Goal: Task Accomplishment & Management: Manage account settings

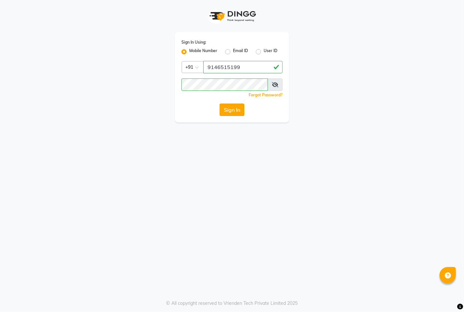
click at [238, 106] on button "Sign In" at bounding box center [231, 110] width 25 height 12
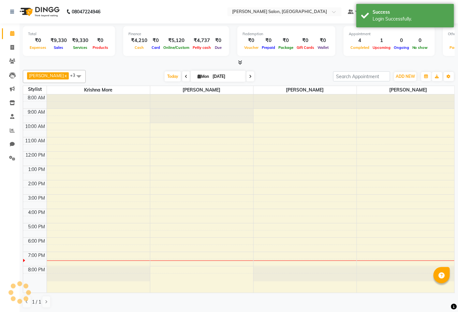
select select "en"
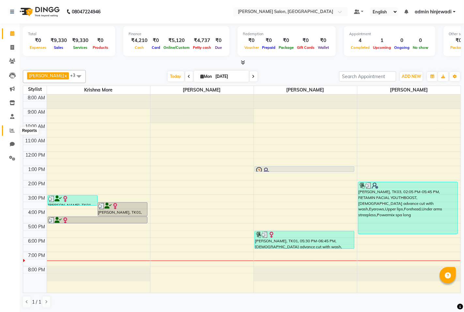
click at [7, 130] on span at bounding box center [12, 130] width 11 height 7
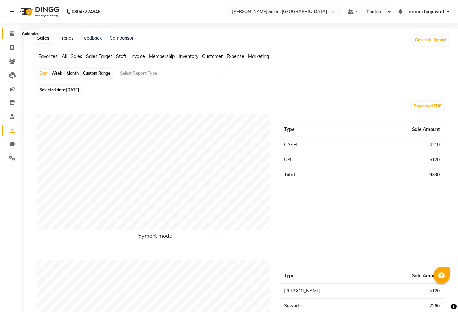
click at [11, 35] on icon at bounding box center [12, 33] width 4 height 5
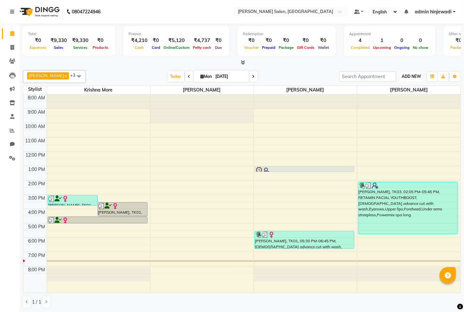
click at [402, 75] on span "ADD NEW" at bounding box center [410, 76] width 19 height 5
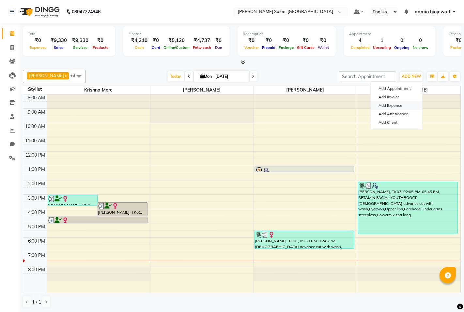
click at [384, 106] on link "Add Expense" at bounding box center [396, 105] width 52 height 8
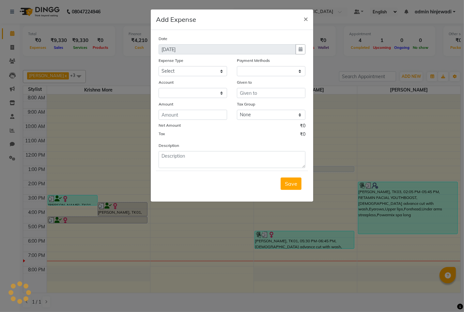
select select "1"
select select "6424"
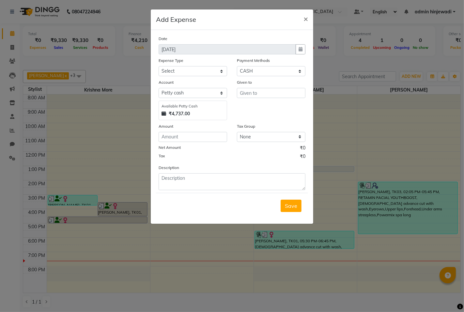
click at [174, 77] on div "Date [DATE] Expense Type Select Advance Salary Amezon parcel Bank charges birth…" at bounding box center [231, 112] width 147 height 155
click at [177, 73] on select "Select Advance Salary Amezon parcel Bank charges birthday cake BLINKIT Car main…" at bounding box center [192, 71] width 68 height 10
select select "18215"
click at [158, 66] on select "Select Advance Salary Amezon parcel Bank charges birthday cake BLINKIT Car main…" at bounding box center [192, 71] width 68 height 10
click at [253, 90] on input "text" at bounding box center [271, 93] width 68 height 10
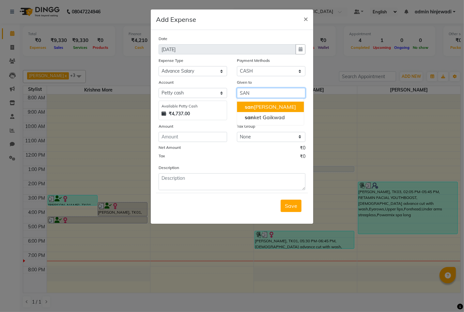
click at [252, 102] on button "san geeta [PERSON_NAME]" at bounding box center [270, 107] width 67 height 10
type input "[PERSON_NAME] [PERSON_NAME]"
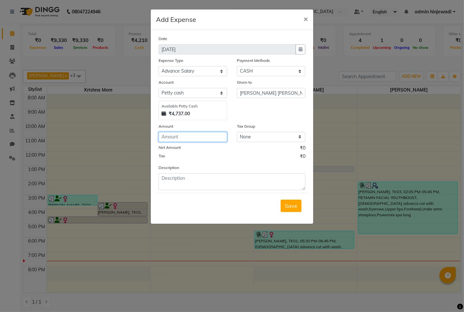
click at [196, 136] on input "number" at bounding box center [192, 137] width 68 height 10
type input "1000"
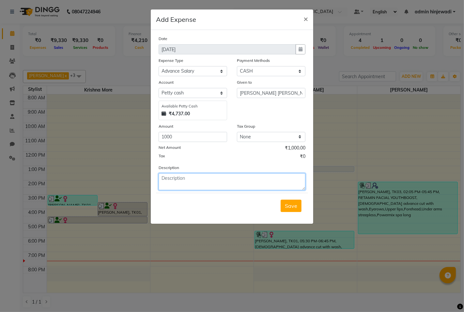
click at [199, 181] on textarea at bounding box center [231, 181] width 147 height 17
type textarea "A"
type textarea "ADVANCE SALARY"
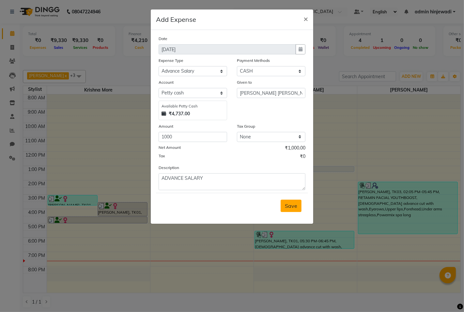
click at [292, 209] on span "Save" at bounding box center [291, 206] width 12 height 7
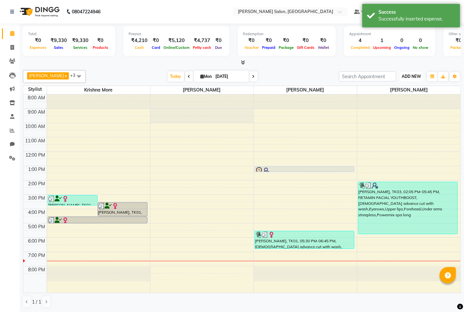
click at [412, 74] on span "ADD NEW" at bounding box center [410, 76] width 19 height 5
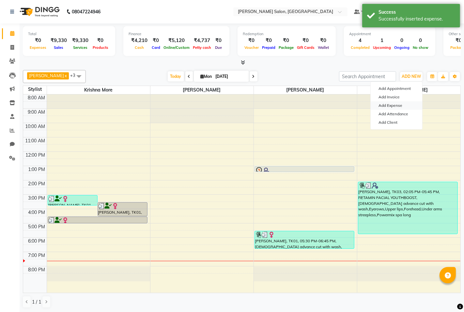
click at [392, 107] on link "Add Expense" at bounding box center [396, 105] width 52 height 8
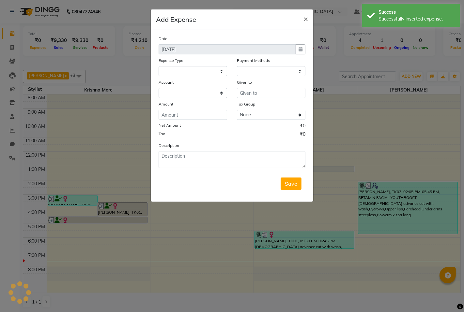
select select "1"
select select "6424"
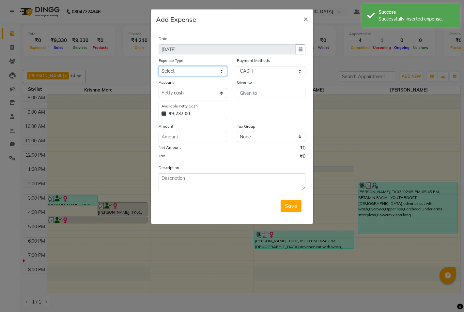
click at [206, 74] on select "Select Advance Salary Amezon parcel Bank charges birthday cake BLINKIT Car main…" at bounding box center [192, 71] width 68 height 10
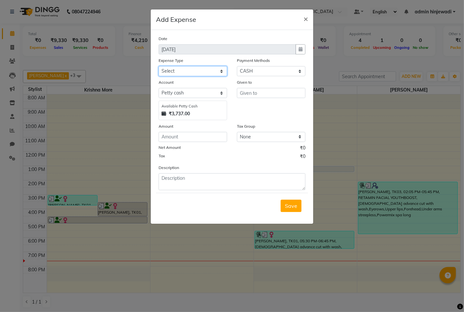
select select "18215"
click at [158, 66] on select "Select Advance Salary Amezon parcel Bank charges birthday cake BLINKIT Car main…" at bounding box center [192, 71] width 68 height 10
click at [271, 70] on select "Select Package Prepaid Complimentary CARD UPI CASH Wallet Voucher Family LUZO" at bounding box center [271, 71] width 68 height 10
click at [237, 66] on select "Select Package Prepaid Complimentary CARD UPI CASH Wallet Voucher Family LUZO" at bounding box center [271, 71] width 68 height 10
click at [264, 91] on input "text" at bounding box center [271, 93] width 68 height 10
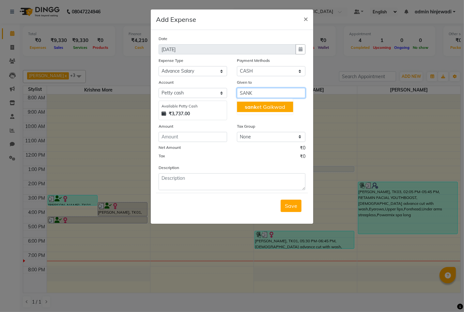
click at [268, 109] on ngb-highlight "sank et Gaikwad" at bounding box center [265, 107] width 40 height 7
type input "[PERSON_NAME]"
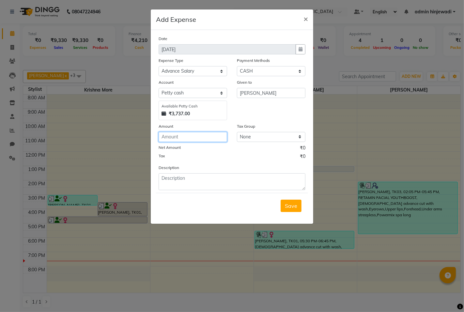
click at [200, 138] on input "number" at bounding box center [192, 137] width 68 height 10
type input "1000"
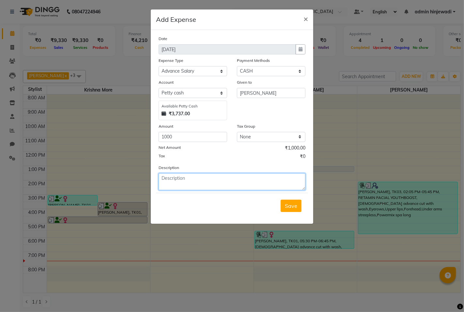
click at [189, 181] on textarea at bounding box center [231, 181] width 147 height 17
type textarea "ADVANCE SALARY"
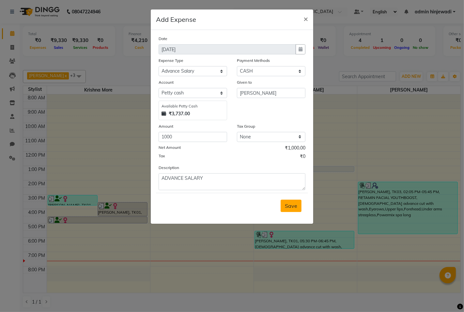
click at [290, 207] on span "Save" at bounding box center [291, 206] width 12 height 7
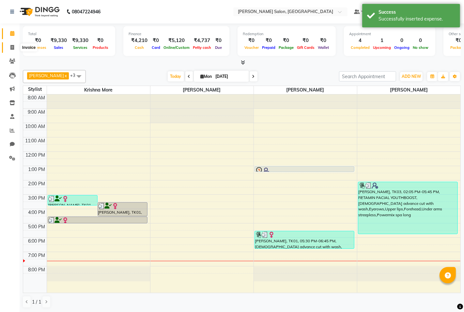
click at [13, 47] on icon at bounding box center [12, 47] width 4 height 5
select select "service"
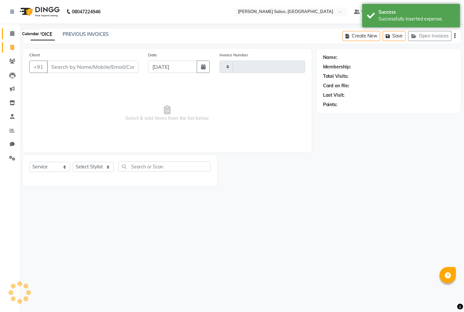
click at [13, 35] on icon at bounding box center [12, 33] width 4 height 5
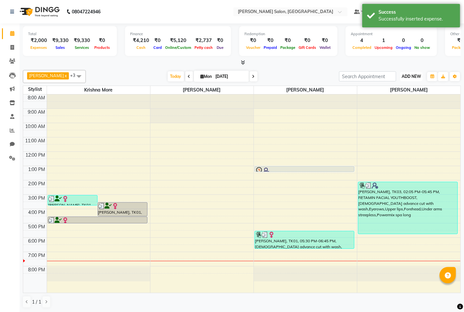
click at [410, 74] on span "ADD NEW" at bounding box center [410, 76] width 19 height 5
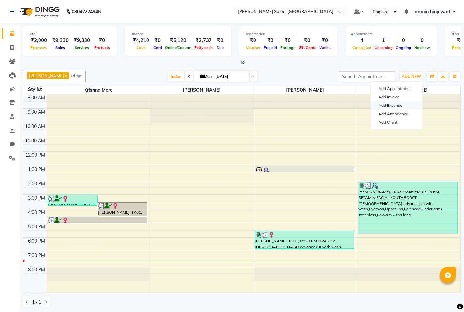
click at [389, 107] on link "Add Expense" at bounding box center [396, 105] width 52 height 8
select select "1"
select select "6424"
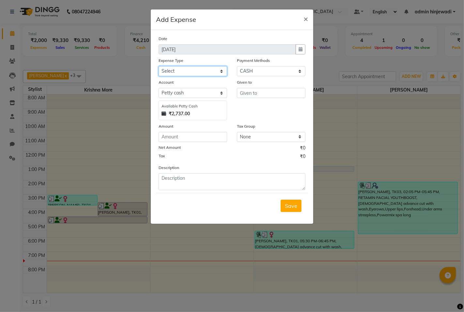
click at [191, 73] on select "Select Advance Salary Amezon parcel Bank charges birthday cake BLINKIT Car main…" at bounding box center [192, 71] width 68 height 10
click at [185, 68] on select "Select Advance Salary Amezon parcel Bank charges birthday cake BLINKIT Car main…" at bounding box center [192, 71] width 68 height 10
select select "18216"
click at [158, 66] on select "Select Advance Salary Amezon parcel Bank charges birthday cake BLINKIT Car main…" at bounding box center [192, 71] width 68 height 10
click at [262, 67] on select "Select Package Prepaid Complimentary CARD UPI CASH Wallet Voucher Family LUZO" at bounding box center [271, 71] width 68 height 10
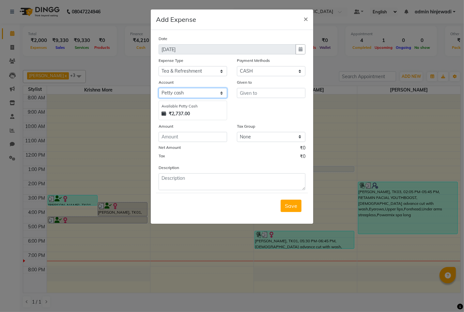
click at [203, 92] on select "Select [PERSON_NAME] cash Default account" at bounding box center [192, 93] width 68 height 10
click at [205, 137] on input "number" at bounding box center [192, 137] width 68 height 10
click at [305, 17] on span "×" at bounding box center [305, 19] width 5 height 10
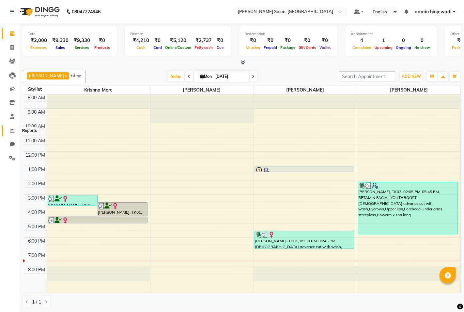
click at [10, 133] on icon at bounding box center [12, 130] width 5 height 5
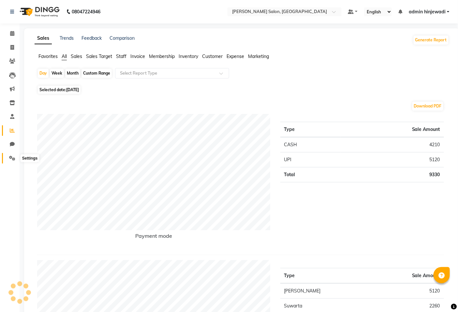
click at [9, 156] on icon at bounding box center [12, 158] width 6 height 5
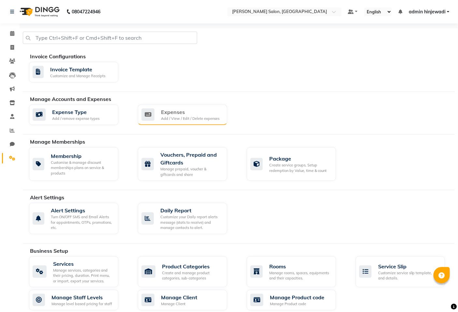
click at [185, 114] on div "Expenses" at bounding box center [190, 112] width 58 height 8
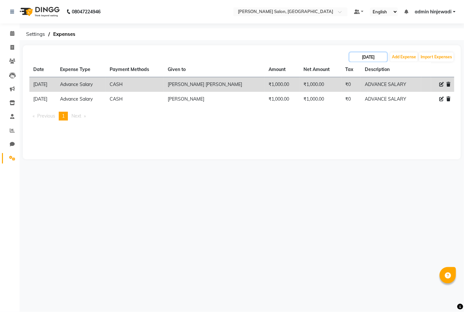
click at [371, 58] on input "[DATE]" at bounding box center [367, 56] width 37 height 9
select select "9"
select select "2025"
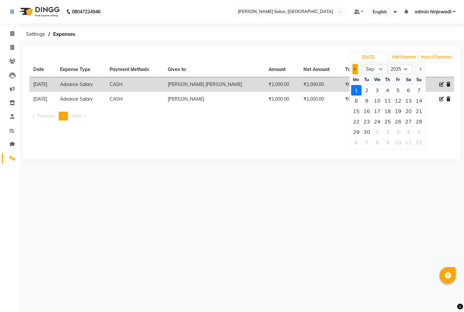
click at [354, 70] on button "Previous month" at bounding box center [355, 69] width 6 height 10
select select "8"
click at [417, 131] on div "31" at bounding box center [418, 132] width 10 height 10
type input "[DATE]"
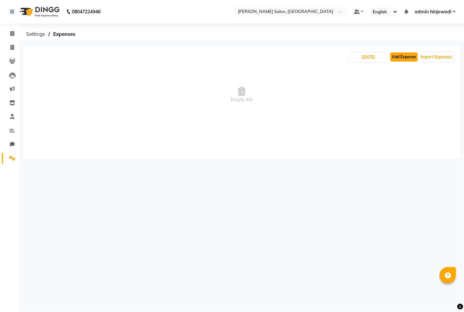
click at [398, 56] on button "Add Expense" at bounding box center [403, 56] width 27 height 9
select select "1"
select select "6424"
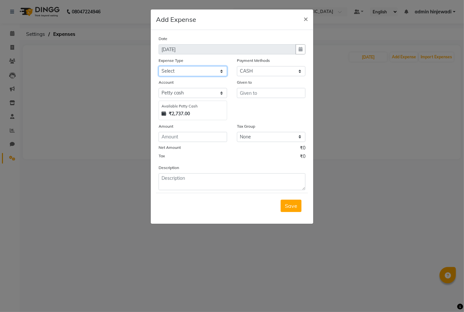
click at [193, 70] on select "Select Advance Salary Amezon parcel Bank charges birthday cake BLINKIT Car main…" at bounding box center [192, 71] width 68 height 10
select select "18216"
click at [158, 66] on select "Select Advance Salary Amezon parcel Bank charges birthday cake BLINKIT Car main…" at bounding box center [192, 71] width 68 height 10
click at [249, 72] on select "Select Package Prepaid Complimentary CARD UPI CASH Wallet Voucher Family LUZO" at bounding box center [271, 71] width 68 height 10
click at [237, 66] on select "Select Package Prepaid Complimentary CARD UPI CASH Wallet Voucher Family LUZO" at bounding box center [271, 71] width 68 height 10
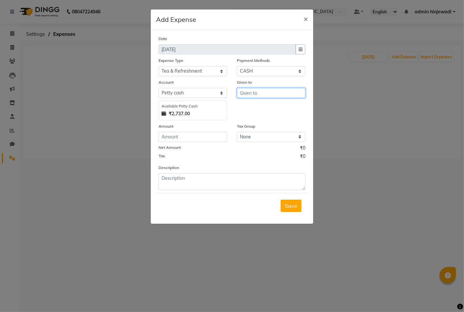
click at [246, 94] on input "text" at bounding box center [271, 93] width 68 height 10
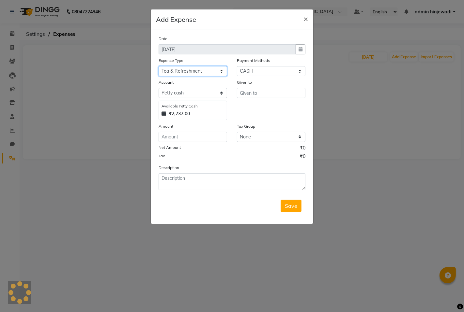
click at [218, 70] on select "Select Advance Salary Amezon parcel Bank charges birthday cake BLINKIT Car main…" at bounding box center [192, 71] width 68 height 10
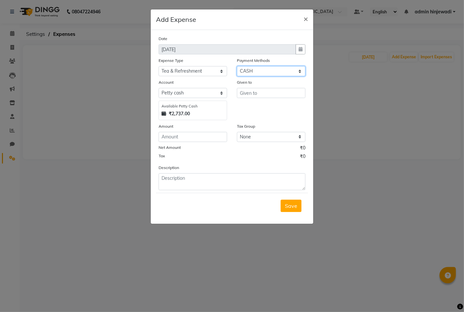
click at [248, 72] on select "Select Package Prepaid Complimentary CARD UPI CASH Wallet Voucher Family LUZO" at bounding box center [271, 71] width 68 height 10
click at [181, 136] on input "number" at bounding box center [192, 137] width 68 height 10
type input "134"
click at [182, 173] on div "Description" at bounding box center [232, 177] width 156 height 26
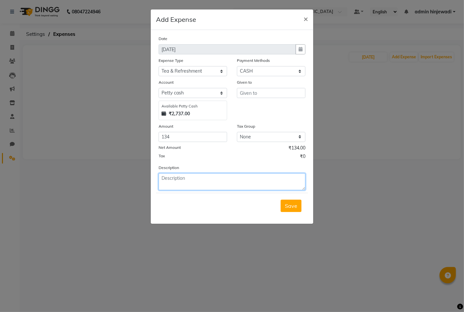
click at [180, 180] on textarea at bounding box center [231, 181] width 147 height 17
type textarea "MILK CHAI POWDER"
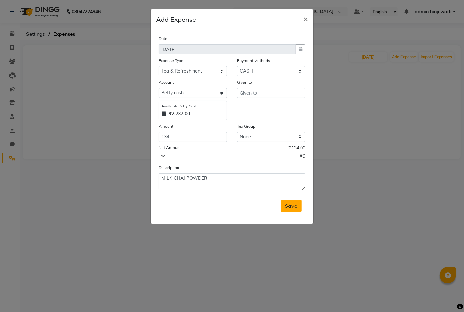
click at [295, 209] on span "Save" at bounding box center [291, 206] width 12 height 7
click at [263, 91] on input "text" at bounding box center [271, 93] width 68 height 10
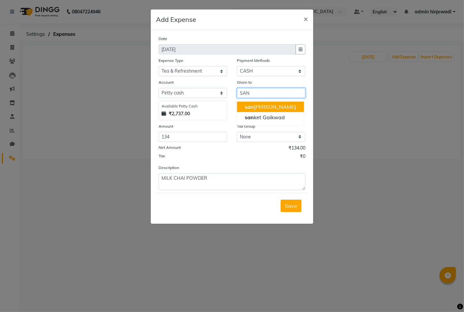
click at [257, 107] on ngb-highlight "san geeta [PERSON_NAME]" at bounding box center [270, 107] width 51 height 7
type input "[PERSON_NAME] [PERSON_NAME]"
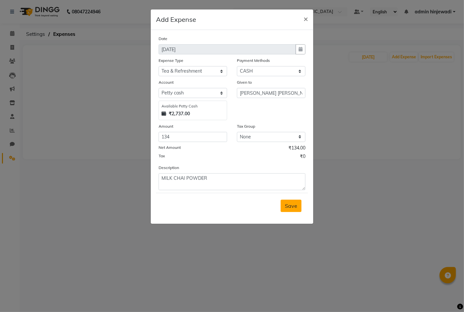
click at [287, 208] on span "Save" at bounding box center [291, 206] width 12 height 7
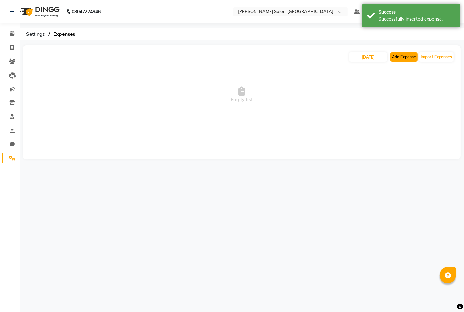
click at [396, 57] on button "Add Expense" at bounding box center [403, 56] width 27 height 9
select select "1"
select select "6424"
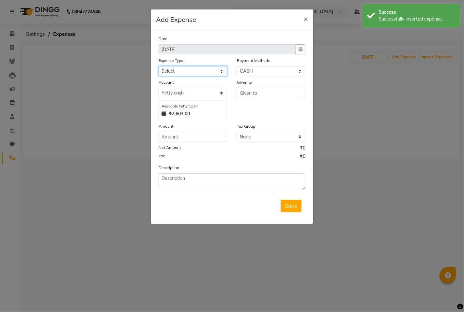
click at [210, 73] on select "Select Advance Salary Amezon parcel Bank charges birthday cake BLINKIT Car main…" at bounding box center [192, 71] width 68 height 10
select select "18216"
click at [158, 66] on select "Select Advance Salary Amezon parcel Bank charges birthday cake BLINKIT Car main…" at bounding box center [192, 71] width 68 height 10
drag, startPoint x: 211, startPoint y: 72, endPoint x: 211, endPoint y: 76, distance: 4.2
click at [211, 72] on select "Select Advance Salary Amezon parcel Bank charges birthday cake BLINKIT Car main…" at bounding box center [192, 71] width 68 height 10
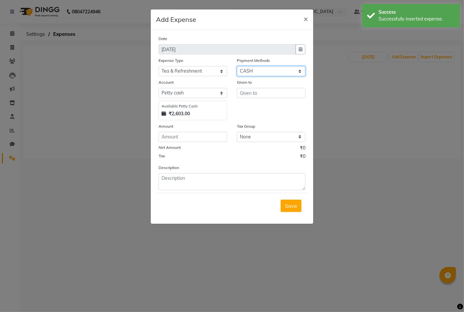
click at [252, 74] on select "Select Package Prepaid Complimentary CARD UPI CASH Wallet Voucher Family LUZO" at bounding box center [271, 71] width 68 height 10
select select "8"
click at [237, 66] on select "Select Package Prepaid Complimentary CARD UPI CASH Wallet Voucher Family LUZO" at bounding box center [271, 71] width 68 height 10
select select "6425"
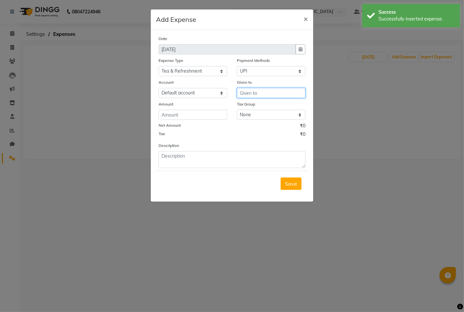
click at [252, 92] on input "text" at bounding box center [271, 93] width 68 height 10
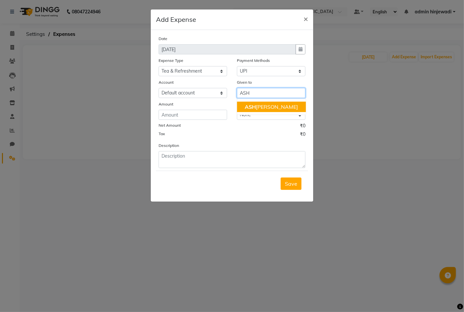
click at [250, 106] on span "ASH" at bounding box center [250, 107] width 11 height 7
type input "[PERSON_NAME]"
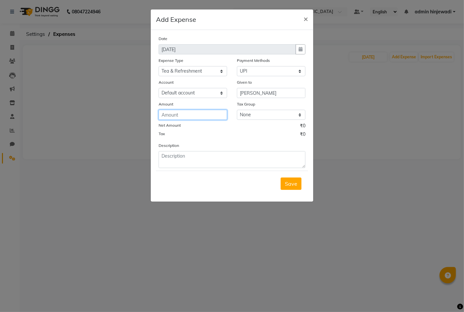
click at [198, 113] on input "number" at bounding box center [192, 115] width 68 height 10
type input "100"
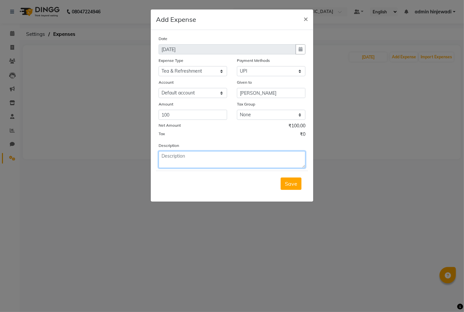
click at [183, 158] on textarea at bounding box center [231, 159] width 147 height 17
type textarea "P"
type textarea "FOR MILK PAID BY [PERSON_NAME]"
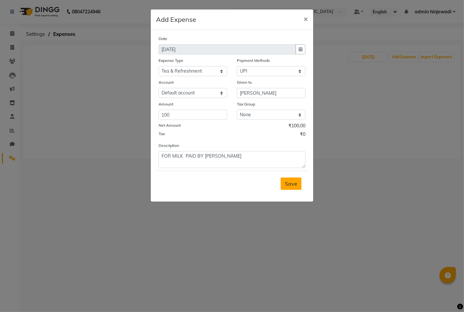
click at [294, 182] on span "Save" at bounding box center [291, 184] width 12 height 7
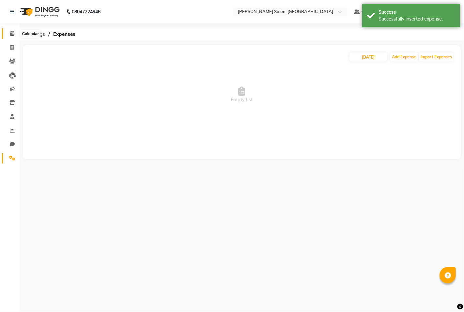
drag, startPoint x: 9, startPoint y: 34, endPoint x: 11, endPoint y: 37, distance: 3.7
click at [10, 34] on span at bounding box center [12, 33] width 11 height 7
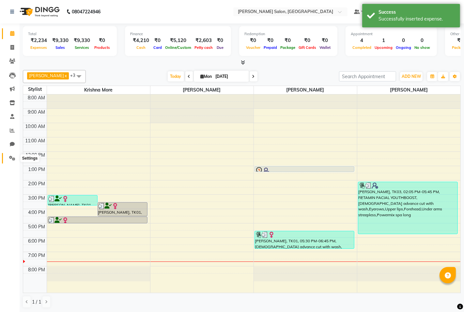
click at [8, 157] on span at bounding box center [12, 158] width 11 height 7
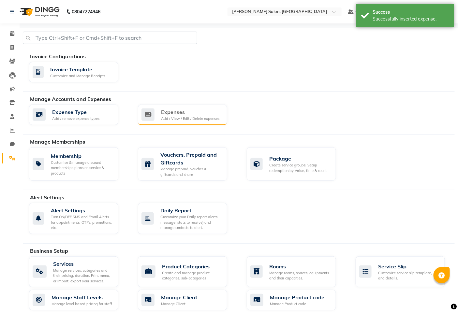
click at [174, 115] on div "Expenses" at bounding box center [190, 112] width 58 height 8
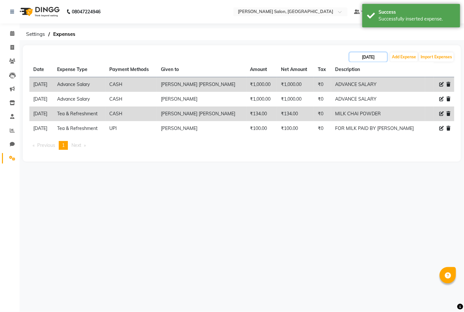
click at [372, 57] on input "[DATE]" at bounding box center [367, 56] width 37 height 9
select select "9"
select select "2025"
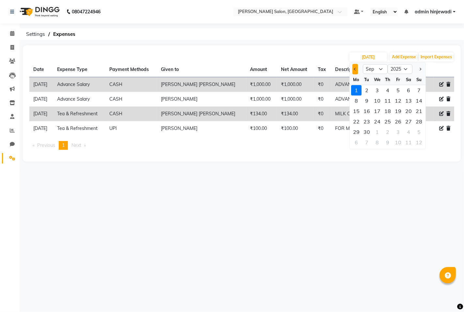
click at [352, 67] on button "Previous month" at bounding box center [355, 69] width 6 height 10
select select "8"
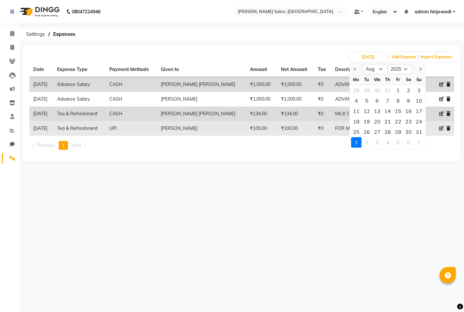
click at [412, 133] on div "30" at bounding box center [408, 132] width 10 height 10
type input "[DATE]"
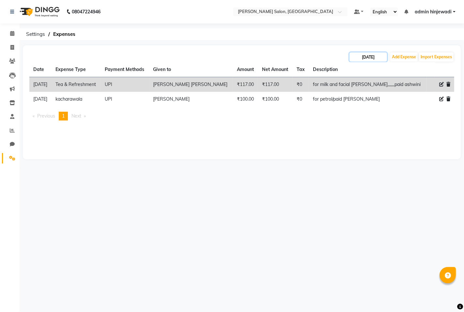
click at [364, 56] on input "[DATE]" at bounding box center [367, 56] width 37 height 9
select select "8"
select select "2025"
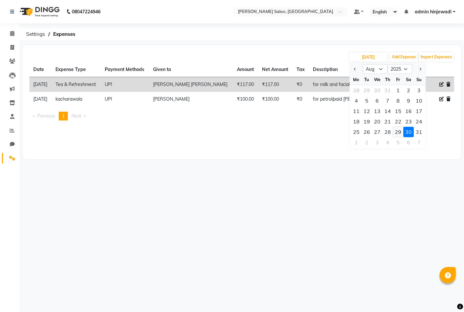
click at [399, 131] on div "29" at bounding box center [398, 132] width 10 height 10
type input "[DATE]"
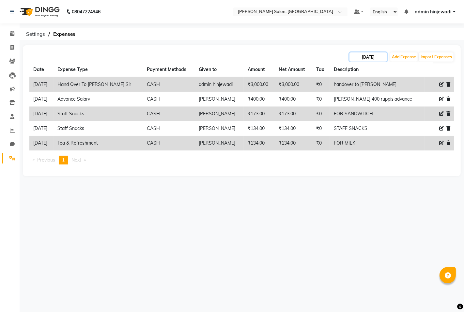
click at [359, 59] on input "[DATE]" at bounding box center [367, 56] width 37 height 9
select select "8"
select select "2025"
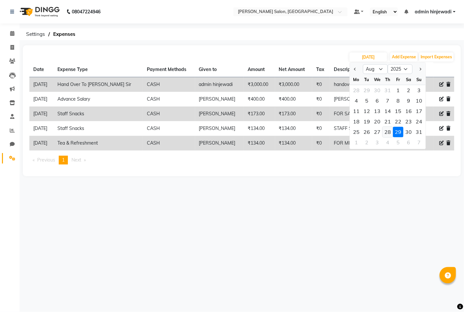
click at [385, 132] on div "28" at bounding box center [387, 132] width 10 height 10
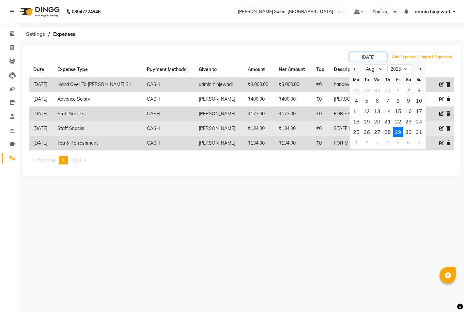
type input "[DATE]"
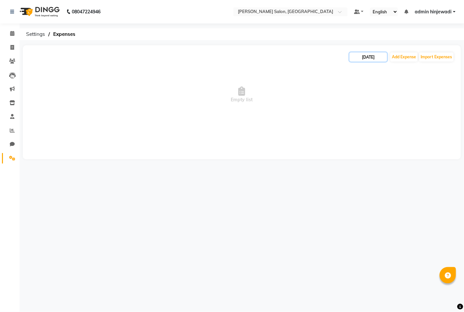
click at [360, 56] on input "[DATE]" at bounding box center [367, 56] width 37 height 9
select select "8"
select select "2025"
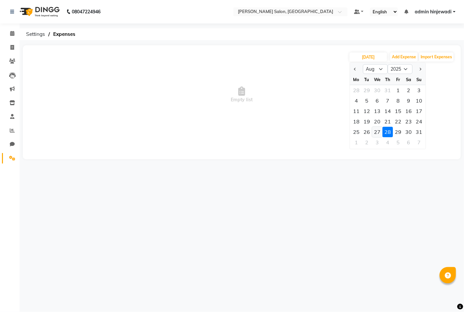
click at [374, 132] on div "27" at bounding box center [377, 132] width 10 height 10
type input "[DATE]"
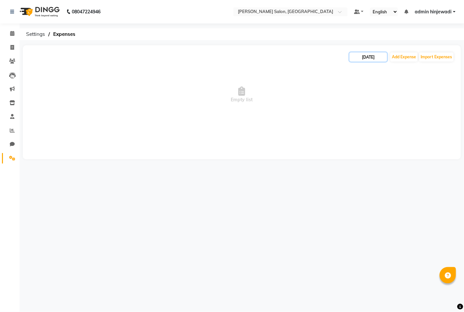
click at [369, 54] on input "[DATE]" at bounding box center [367, 56] width 37 height 9
select select "8"
select select "2025"
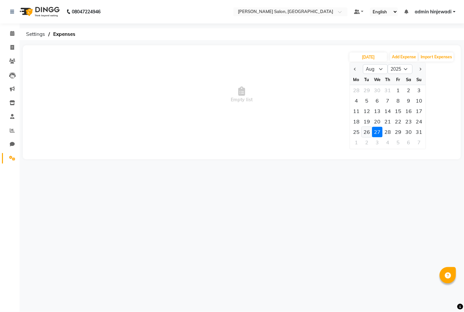
drag, startPoint x: 365, startPoint y: 133, endPoint x: 367, endPoint y: 129, distance: 5.2
click at [365, 133] on div "26" at bounding box center [366, 132] width 10 height 10
type input "[DATE]"
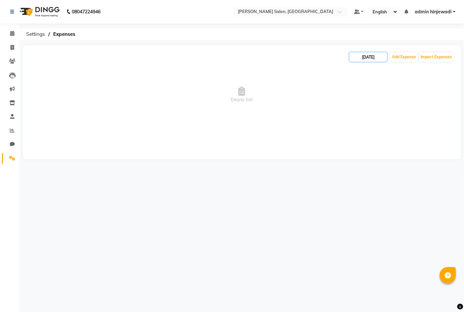
click at [366, 55] on input "[DATE]" at bounding box center [367, 56] width 37 height 9
select select "8"
select select "2025"
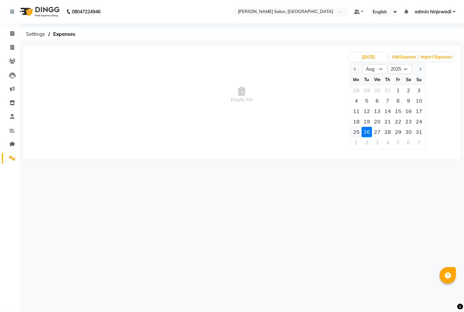
click at [352, 130] on div "25" at bounding box center [356, 132] width 10 height 10
type input "[DATE]"
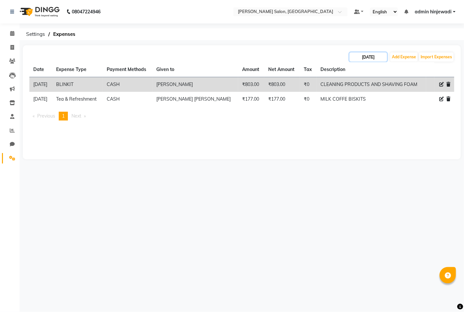
click at [360, 54] on input "[DATE]" at bounding box center [367, 56] width 37 height 9
select select "8"
select select "2025"
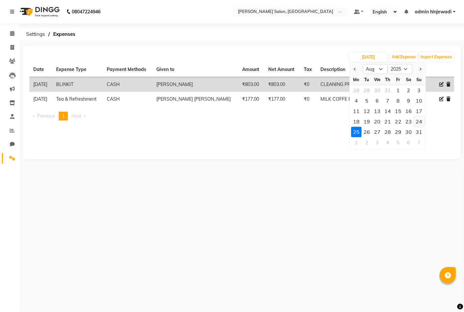
click at [421, 122] on div "24" at bounding box center [418, 121] width 10 height 10
type input "[DATE]"
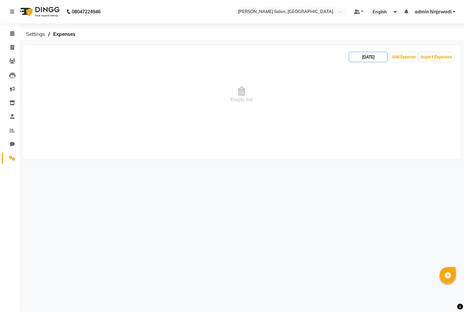
click at [375, 57] on input "[DATE]" at bounding box center [367, 56] width 37 height 9
select select "8"
select select "2025"
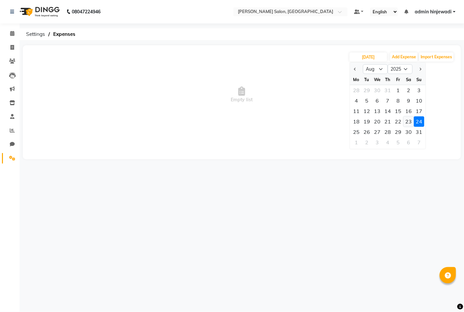
click at [409, 122] on div "23" at bounding box center [408, 121] width 10 height 10
type input "[DATE]"
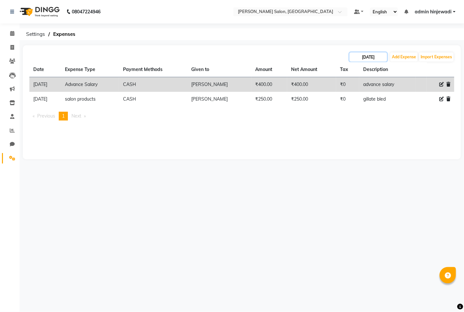
click at [373, 58] on input "[DATE]" at bounding box center [367, 56] width 37 height 9
select select "8"
select select "2025"
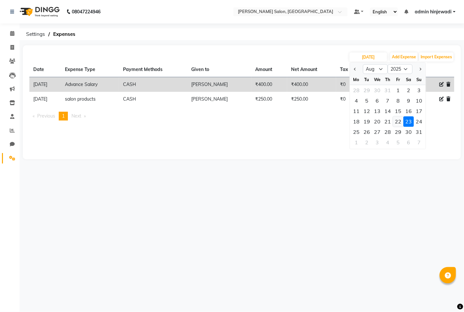
click at [399, 125] on div "22" at bounding box center [398, 121] width 10 height 10
type input "[DATE]"
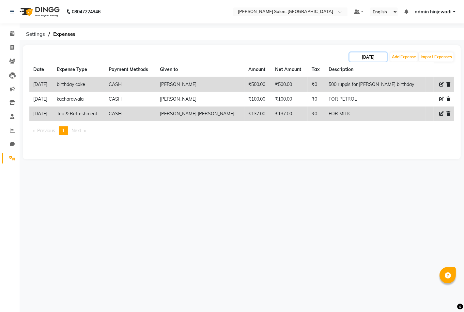
click at [370, 60] on input "[DATE]" at bounding box center [367, 56] width 37 height 9
select select "8"
select select "2025"
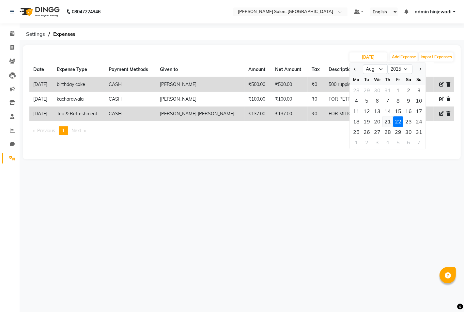
click at [387, 124] on div "21" at bounding box center [387, 121] width 10 height 10
type input "[DATE]"
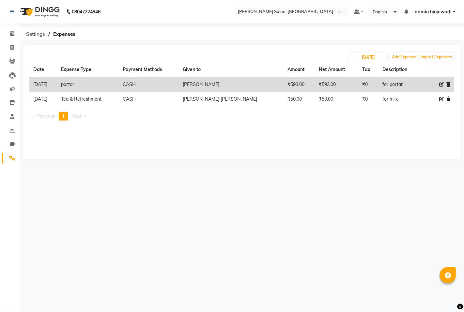
click at [365, 62] on th "Tax" at bounding box center [368, 69] width 20 height 15
click at [361, 56] on input "[DATE]" at bounding box center [367, 56] width 37 height 9
select select "8"
select select "2025"
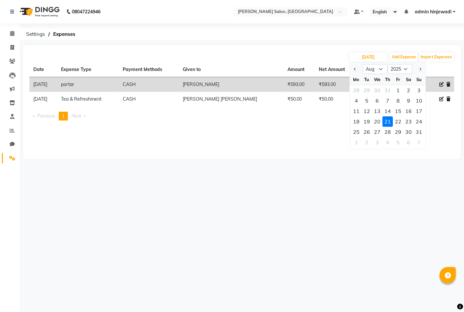
click at [378, 126] on div "20" at bounding box center [377, 121] width 10 height 10
type input "[DATE]"
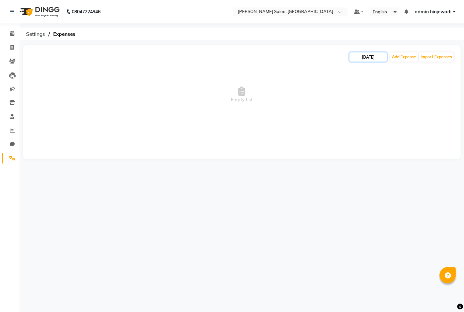
click at [376, 57] on input "[DATE]" at bounding box center [367, 56] width 37 height 9
select select "8"
select select "2025"
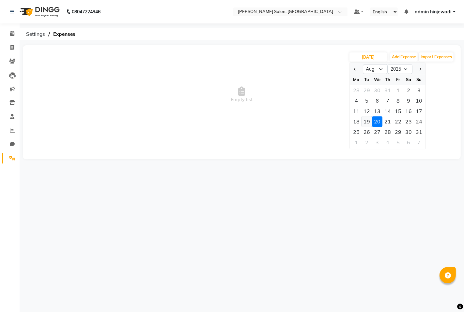
click at [363, 120] on div "19" at bounding box center [366, 121] width 10 height 10
type input "[DATE]"
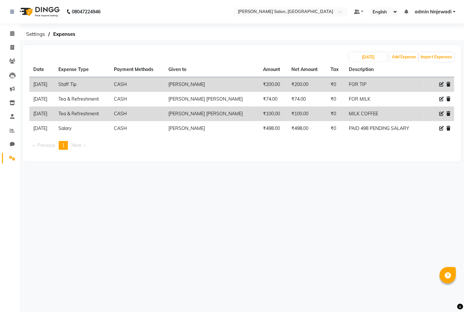
click at [361, 63] on th "Description" at bounding box center [384, 69] width 78 height 15
click at [355, 60] on input "[DATE]" at bounding box center [367, 56] width 37 height 9
select select "8"
select select "2025"
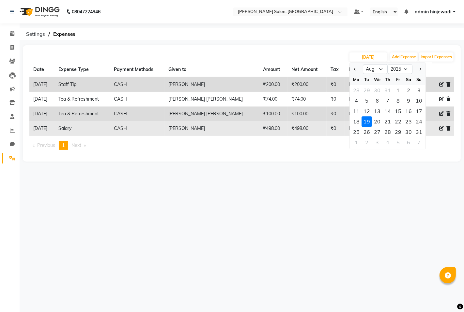
click at [353, 123] on div "18" at bounding box center [356, 121] width 10 height 10
type input "18-08-2025"
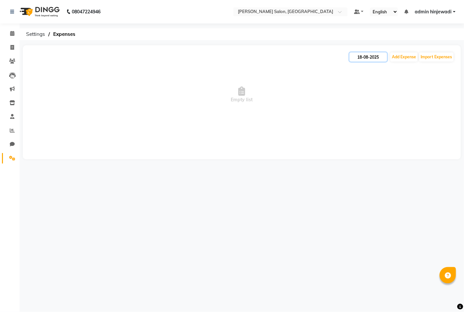
click at [366, 56] on input "18-08-2025" at bounding box center [367, 56] width 37 height 9
select select "8"
select select "2025"
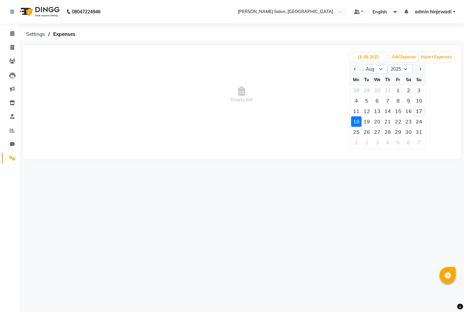
click at [418, 109] on div "17" at bounding box center [418, 111] width 10 height 10
type input "[DATE]"
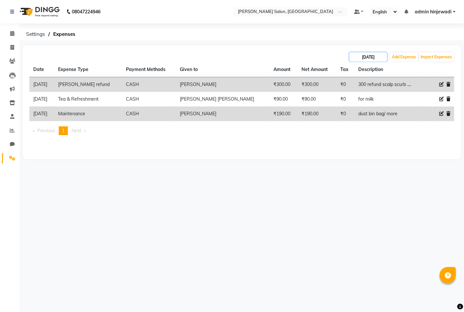
click at [357, 61] on input "[DATE]" at bounding box center [367, 56] width 37 height 9
select select "8"
select select "2025"
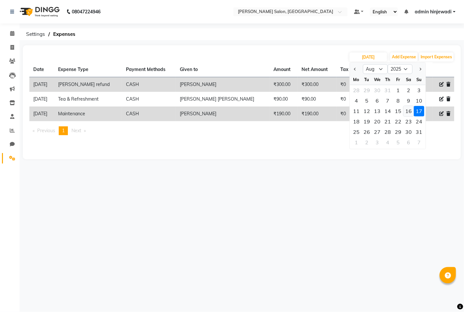
click at [405, 109] on div "16" at bounding box center [408, 111] width 10 height 10
type input "[DATE]"
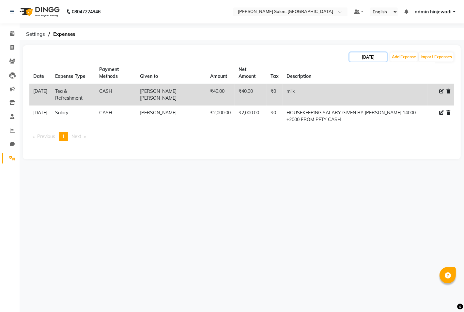
click at [370, 56] on input "[DATE]" at bounding box center [367, 56] width 37 height 9
select select "8"
select select "2025"
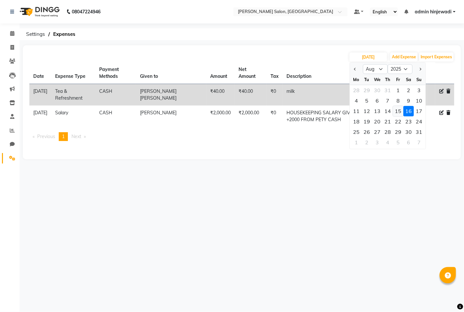
click at [395, 114] on div "15" at bounding box center [398, 111] width 10 height 10
type input "[DATE]"
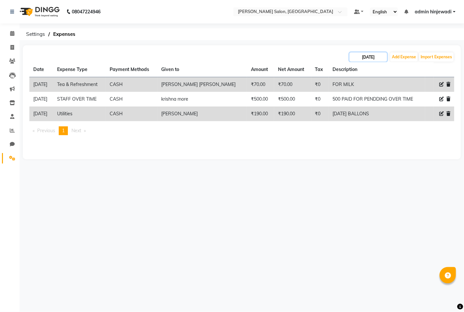
click at [364, 55] on input "[DATE]" at bounding box center [367, 56] width 37 height 9
select select "8"
select select "2025"
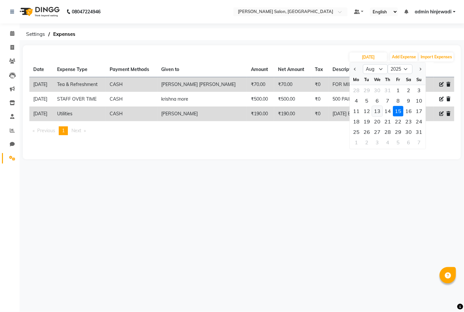
click at [381, 113] on div "13" at bounding box center [377, 111] width 10 height 10
type input "13-08-2025"
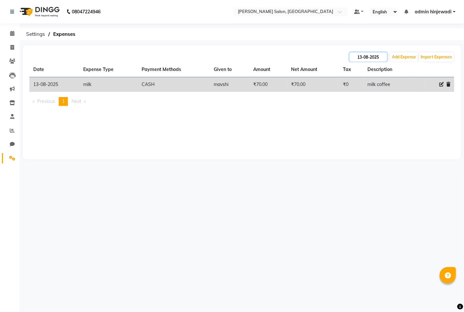
click at [385, 56] on input "13-08-2025" at bounding box center [367, 56] width 37 height 9
select select "8"
select select "2025"
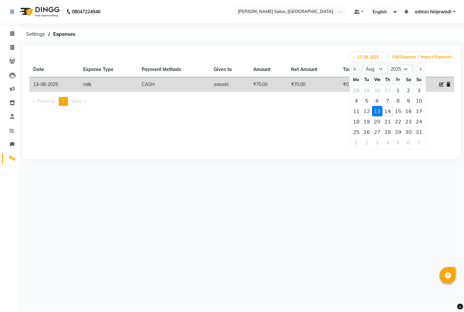
click at [382, 112] on div "14" at bounding box center [387, 111] width 10 height 10
type input "[DATE]"
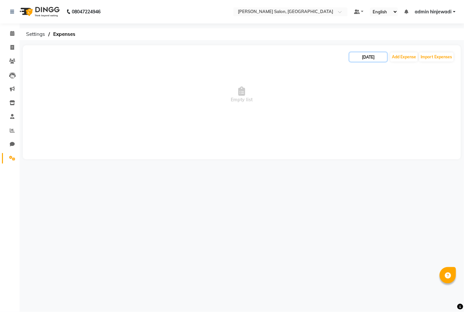
click at [379, 52] on input "[DATE]" at bounding box center [367, 56] width 37 height 9
select select "8"
select select "2025"
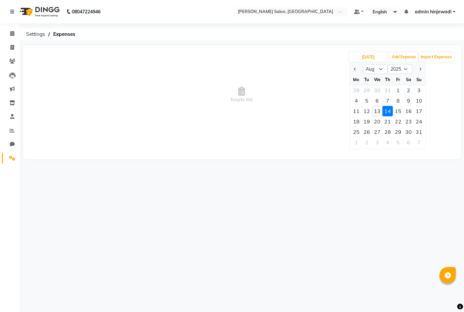
click at [375, 111] on div "13" at bounding box center [377, 111] width 10 height 10
type input "13-08-2025"
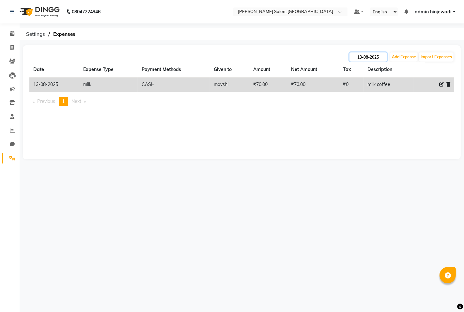
click at [359, 57] on input "13-08-2025" at bounding box center [367, 56] width 37 height 9
select select "8"
select select "2025"
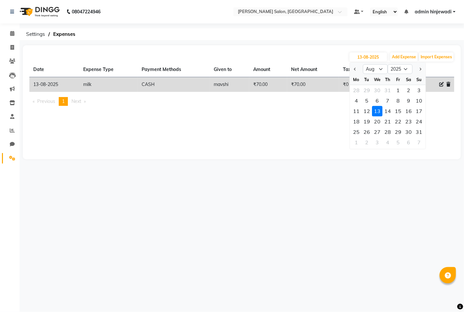
click at [372, 114] on div "13" at bounding box center [377, 111] width 10 height 10
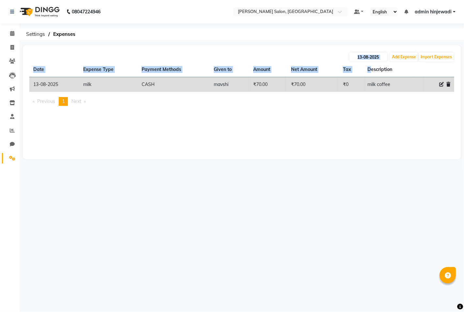
click at [369, 61] on div "[DATE] Add Expense Import Expenses Date Expense Type Payment Methods Given to A…" at bounding box center [242, 102] width 438 height 114
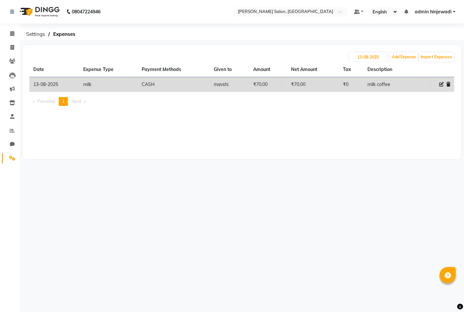
click at [358, 150] on div "[DATE] Add Expense Import Expenses Date Expense Type Payment Methods Given to A…" at bounding box center [242, 102] width 438 height 114
click at [13, 35] on icon at bounding box center [12, 33] width 4 height 5
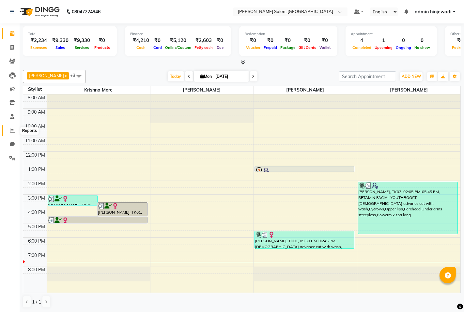
click at [14, 131] on icon at bounding box center [12, 130] width 5 height 5
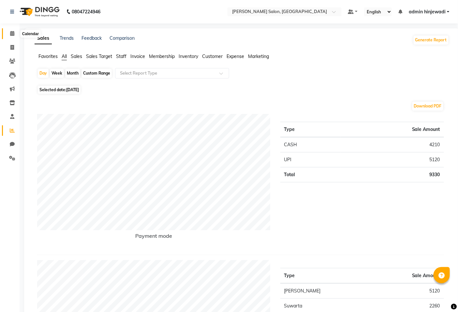
click at [11, 35] on icon at bounding box center [12, 33] width 4 height 5
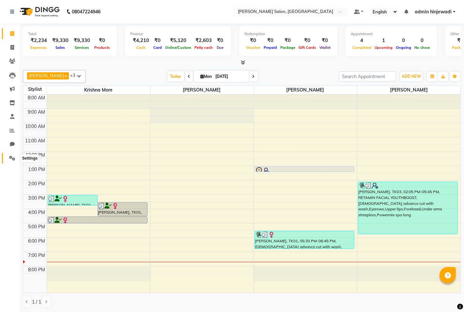
click at [8, 156] on span at bounding box center [12, 158] width 11 height 7
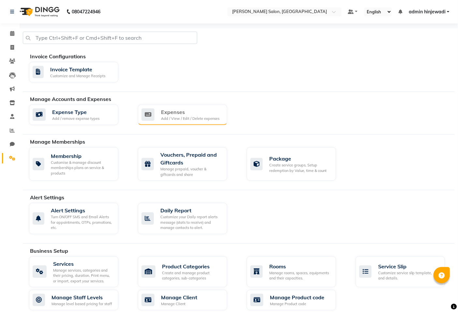
click at [208, 120] on div "Add / View / Edit / Delete expenses" at bounding box center [190, 119] width 58 height 6
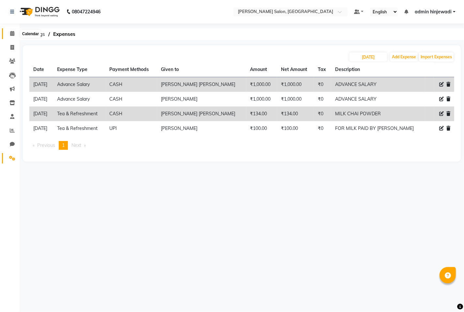
click at [11, 30] on span at bounding box center [12, 33] width 11 height 7
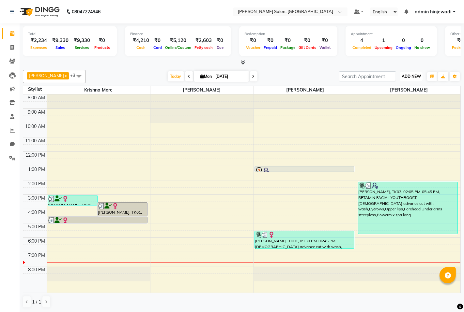
click at [412, 77] on span "ADD NEW" at bounding box center [410, 76] width 19 height 5
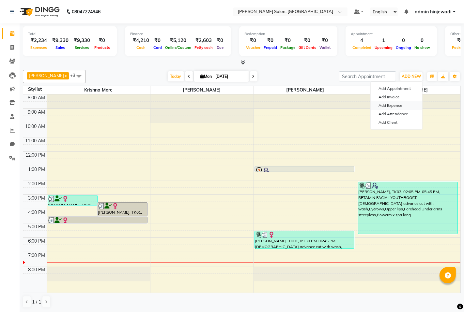
click at [386, 107] on link "Add Expense" at bounding box center [396, 105] width 52 height 8
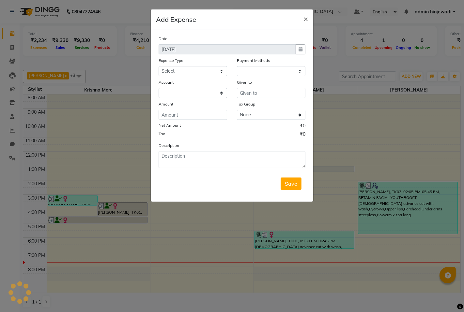
select select "1"
select select "6424"
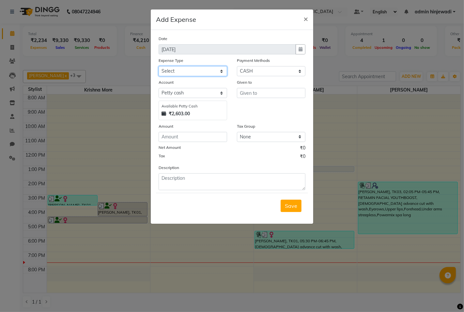
click at [209, 69] on select "Select Advance Salary Amezon parcel Bank charges birthday cake BLINKIT Car main…" at bounding box center [192, 71] width 68 height 10
click at [238, 282] on ngb-modal-window "Add Expense × Date [DATE] Expense Type Select Advance Salary Amezon parcel Bank…" at bounding box center [232, 156] width 464 height 312
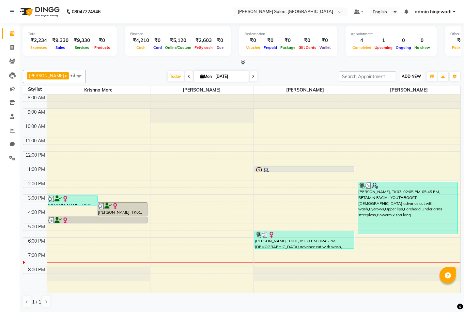
click at [414, 78] on span "ADD NEW" at bounding box center [410, 76] width 19 height 5
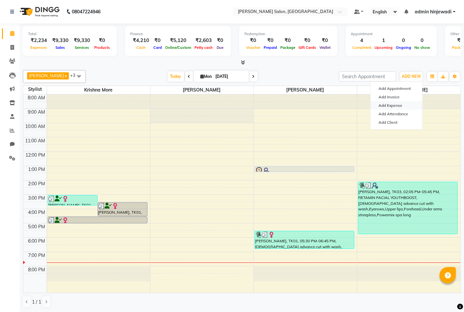
click at [389, 105] on link "Add Expense" at bounding box center [396, 105] width 52 height 8
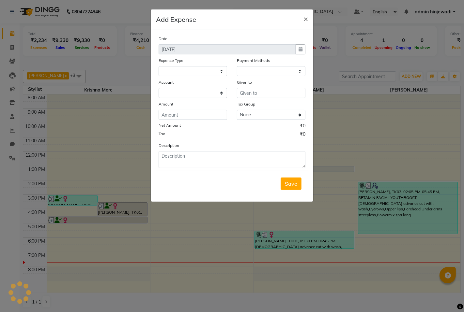
select select "1"
select select "6424"
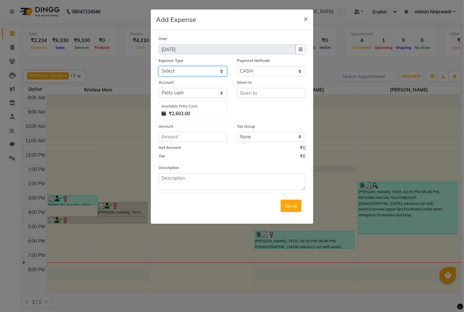
drag, startPoint x: 191, startPoint y: 70, endPoint x: 187, endPoint y: 71, distance: 4.3
click at [191, 69] on select "Select Advance Salary Amezon parcel Bank charges birthday cake BLINKIT Car main…" at bounding box center [192, 71] width 68 height 10
select select "18206"
click at [158, 66] on select "Select Advance Salary Amezon parcel Bank charges birthday cake BLINKIT Car main…" at bounding box center [192, 71] width 68 height 10
click at [271, 68] on select "Select Package Prepaid Complimentary CARD UPI CASH Wallet Voucher Family LUZO" at bounding box center [271, 71] width 68 height 10
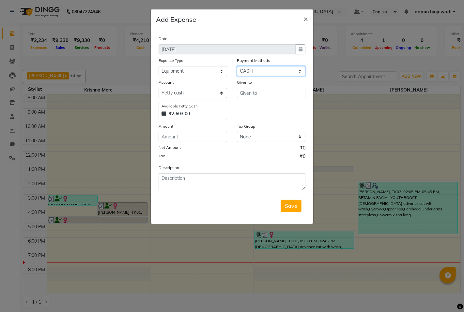
click at [237, 66] on select "Select Package Prepaid Complimentary CARD UPI CASH Wallet Voucher Family LUZO" at bounding box center [271, 71] width 68 height 10
click at [259, 93] on input "text" at bounding box center [271, 93] width 68 height 10
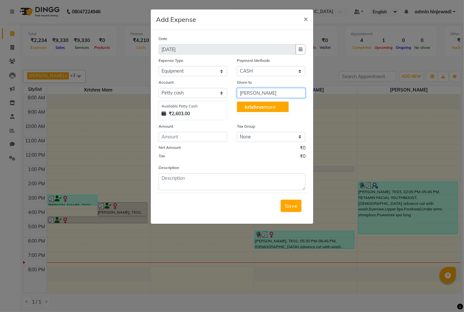
click at [255, 107] on span "krishna" at bounding box center [254, 107] width 19 height 7
type input "krishna more"
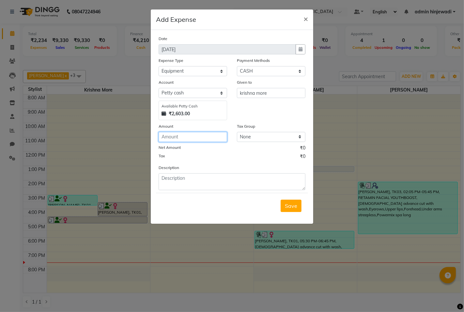
click at [193, 136] on input "number" at bounding box center [192, 137] width 68 height 10
type input "150"
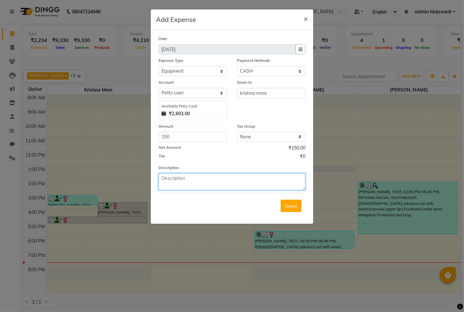
click at [261, 190] on textarea at bounding box center [231, 181] width 147 height 17
type textarea "ROOM FRESHNER"
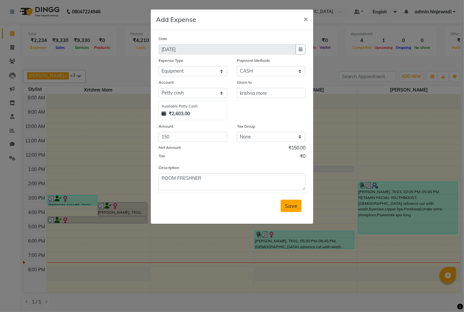
click at [297, 202] on button "Save" at bounding box center [290, 206] width 21 height 12
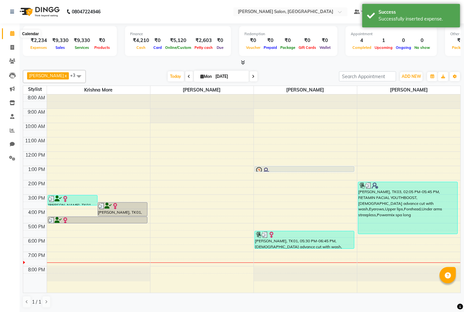
click at [14, 31] on span at bounding box center [12, 33] width 11 height 7
click at [8, 47] on span at bounding box center [12, 47] width 11 height 7
select select "7331"
select select "service"
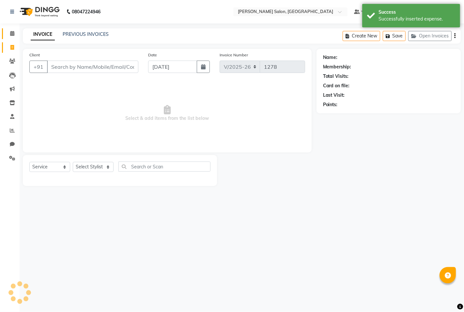
click at [11, 38] on link "Calendar" at bounding box center [10, 33] width 16 height 11
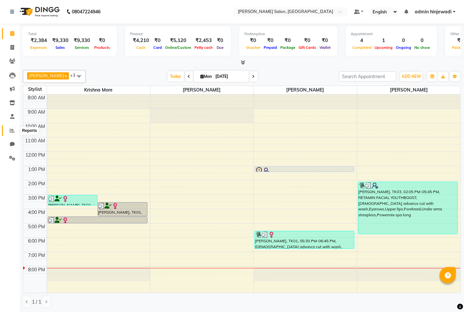
click at [10, 128] on icon at bounding box center [12, 130] width 5 height 5
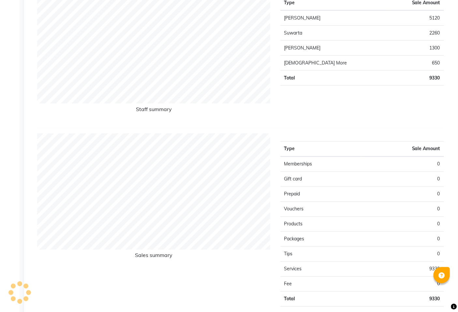
scroll to position [547, 0]
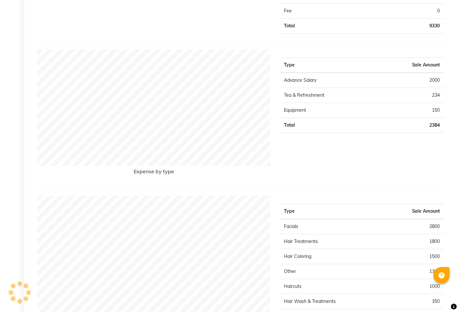
click at [11, 165] on div "Calendar Invoice Clients Leads Marketing Inventory Staff Reports Chat Settings …" at bounding box center [44, 44] width 88 height 1145
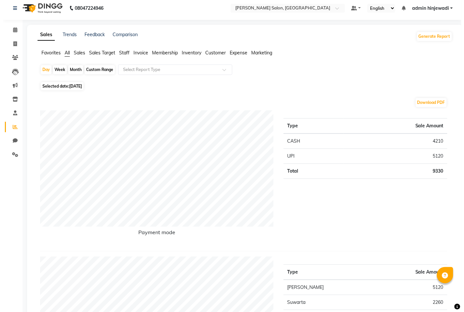
scroll to position [0, 0]
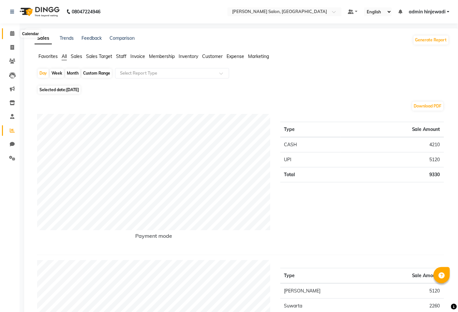
click at [14, 34] on span at bounding box center [12, 33] width 11 height 7
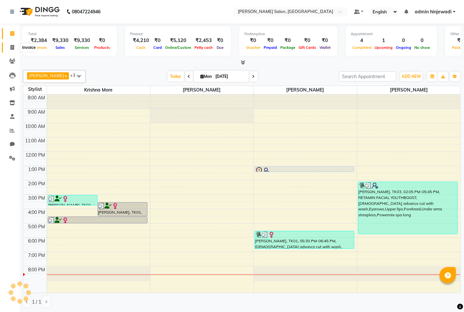
click at [11, 48] on icon at bounding box center [12, 47] width 4 height 5
select select "7331"
select select "service"
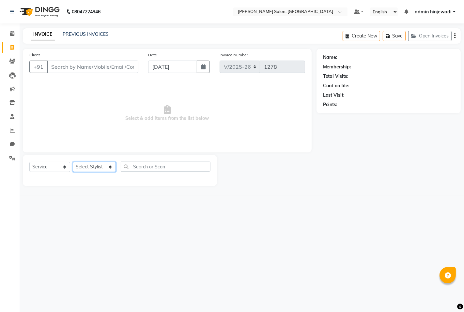
click at [106, 169] on select "Select Stylist admin hinjewadi [PERSON_NAME] krishna more [PERSON_NAME] rishi […" at bounding box center [94, 167] width 43 height 10
select select "65183"
click at [73, 162] on select "Select Stylist admin hinjewadi [PERSON_NAME] krishna more [PERSON_NAME] rishi […" at bounding box center [94, 167] width 43 height 10
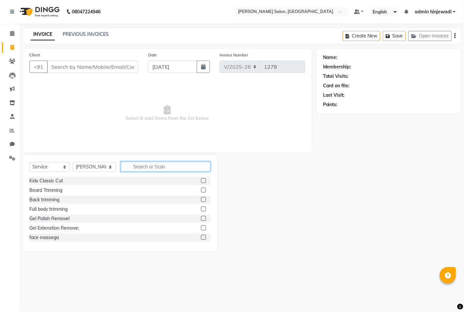
click at [163, 162] on input "text" at bounding box center [166, 167] width 90 height 10
click at [159, 167] on input "text" at bounding box center [166, 167] width 90 height 10
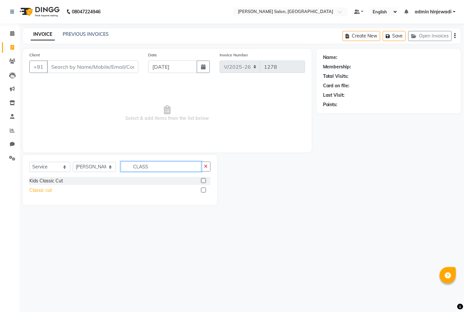
type input "CLASS"
click at [42, 190] on div "Classic cut" at bounding box center [40, 190] width 22 height 7
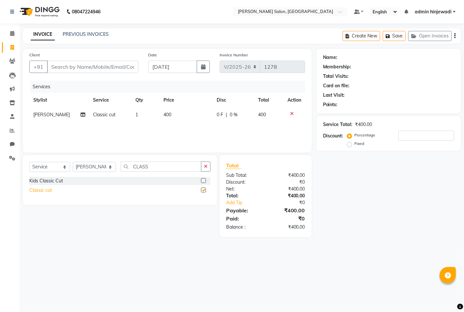
checkbox input "false"
click at [115, 70] on input "Client" at bounding box center [92, 67] width 91 height 12
type input "8"
type input "0"
type input "8451855999"
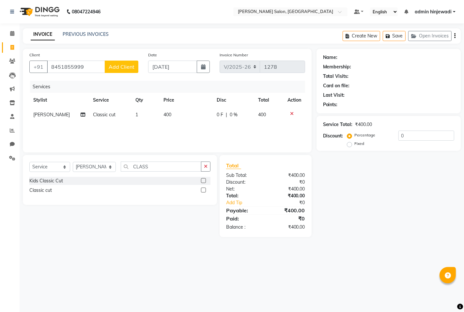
click at [115, 70] on span "Add Client" at bounding box center [122, 67] width 26 height 7
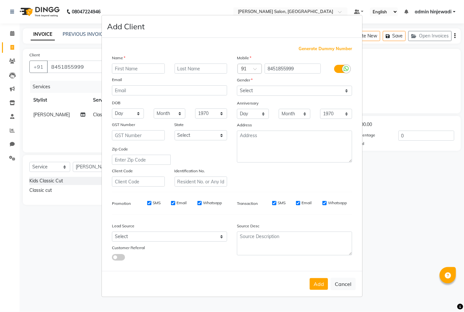
click at [132, 70] on input "text" at bounding box center [138, 69] width 53 height 10
type input "[PERSON_NAME]"
drag, startPoint x: 265, startPoint y: 89, endPoint x: 267, endPoint y: 95, distance: 5.8
click at [265, 89] on select "Select [DEMOGRAPHIC_DATA] [DEMOGRAPHIC_DATA] Other Prefer Not To Say" at bounding box center [294, 91] width 115 height 10
select select "[DEMOGRAPHIC_DATA]"
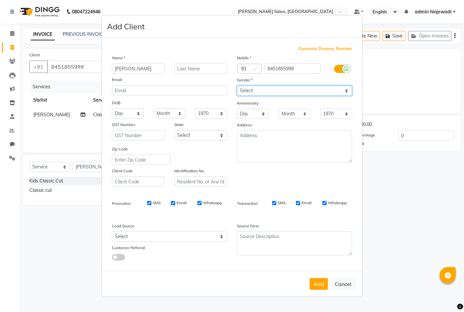
click at [237, 86] on select "Select [DEMOGRAPHIC_DATA] [DEMOGRAPHIC_DATA] Other Prefer Not To Say" at bounding box center [294, 91] width 115 height 10
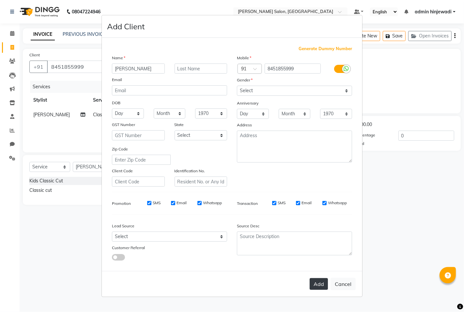
drag, startPoint x: 313, startPoint y: 284, endPoint x: 317, endPoint y: 284, distance: 3.3
click at [314, 284] on button "Add" at bounding box center [318, 284] width 18 height 12
select select
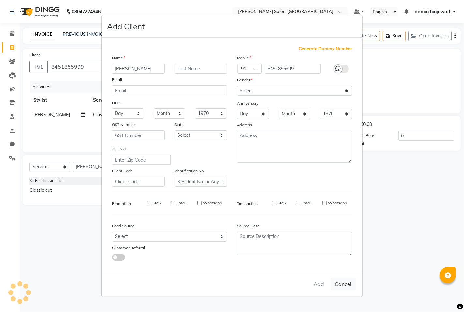
select select
checkbox input "false"
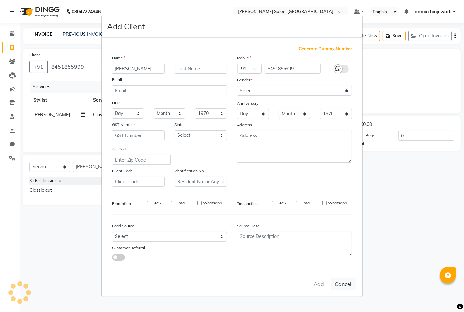
checkbox input "false"
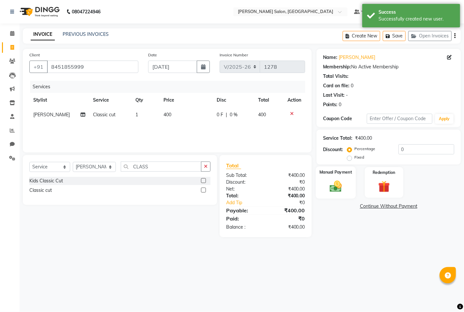
click at [337, 180] on img at bounding box center [335, 186] width 20 height 14
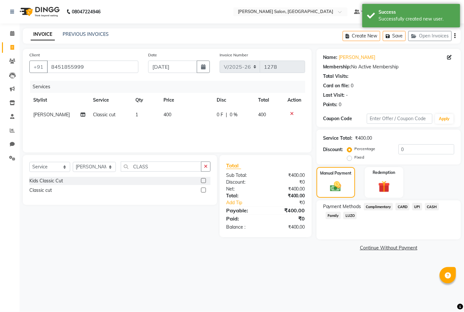
click at [420, 207] on span "UPI" at bounding box center [417, 206] width 10 height 7
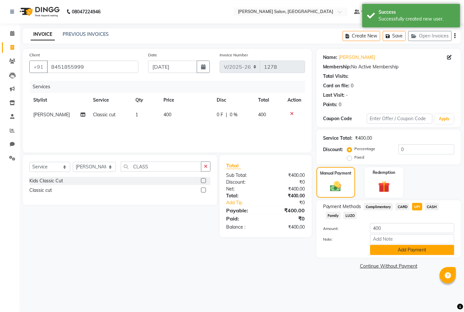
click at [401, 253] on button "Add Payment" at bounding box center [412, 250] width 84 height 10
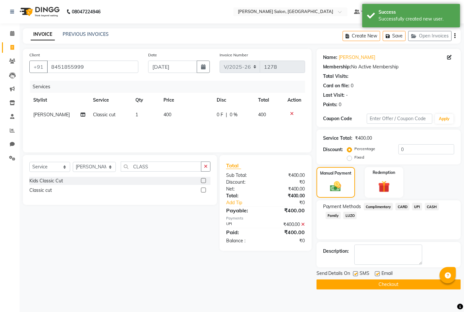
click at [398, 285] on button "Checkout" at bounding box center [388, 285] width 144 height 10
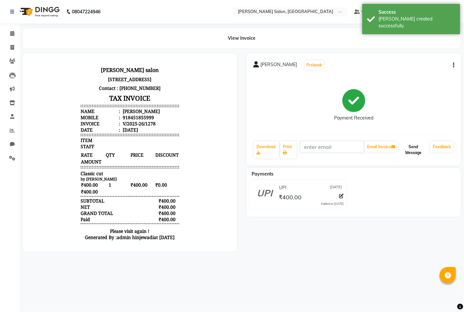
click at [413, 149] on button "Send Message" at bounding box center [413, 150] width 29 height 17
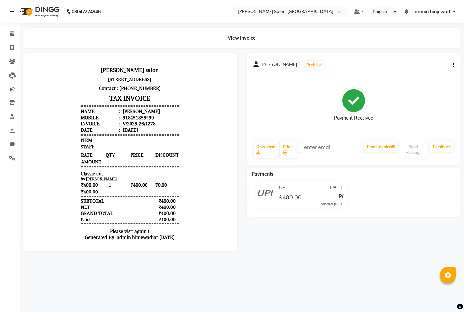
click at [8, 26] on div "Calendar Invoice Clients Leads Marketing Inventory Staff Reports Chat Settings …" at bounding box center [44, 161] width 88 height 284
click at [8, 32] on span at bounding box center [12, 33] width 11 height 7
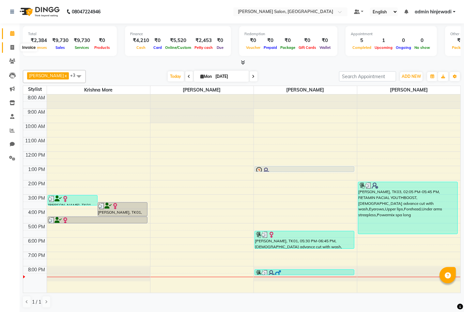
click at [11, 46] on icon at bounding box center [12, 47] width 4 height 5
select select "service"
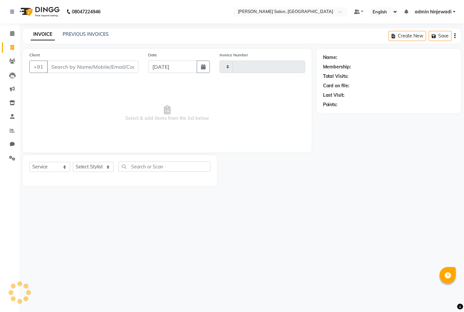
type input "1279"
select select "7331"
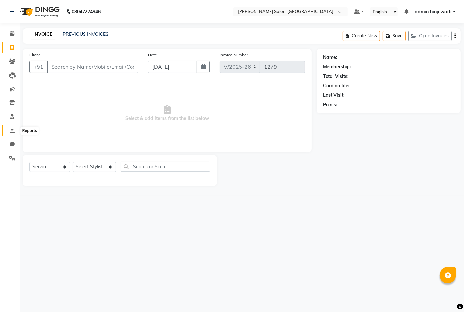
click at [13, 132] on icon at bounding box center [12, 130] width 5 height 5
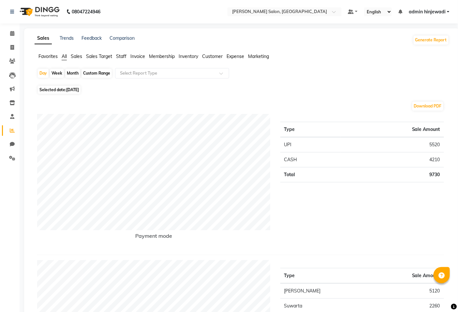
click at [72, 75] on div "Month" at bounding box center [72, 73] width 15 height 9
select select "9"
select select "2025"
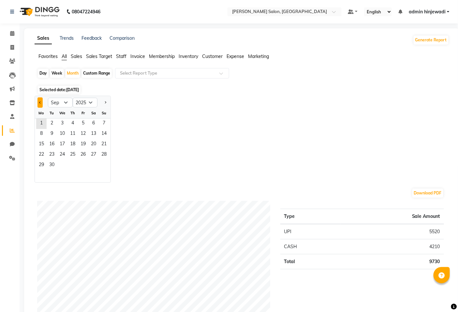
click at [38, 102] on button "Previous month" at bounding box center [39, 102] width 5 height 10
select select "8"
click at [80, 124] on span "1" at bounding box center [83, 124] width 10 height 10
